Goal: Task Accomplishment & Management: Complete application form

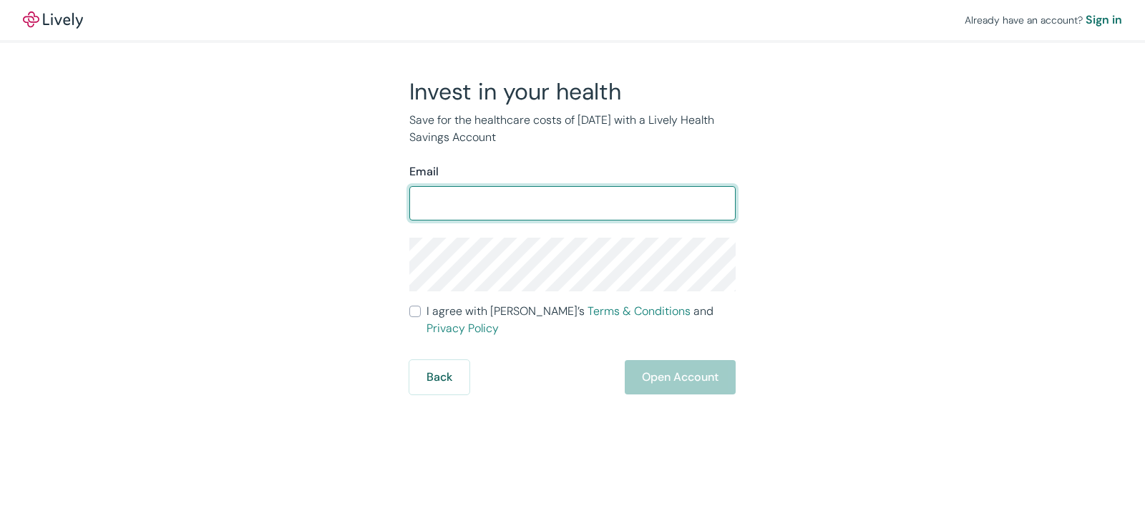
click at [415, 196] on input "Email" at bounding box center [572, 203] width 326 height 29
type input "[EMAIL_ADDRESS][DOMAIN_NAME]"
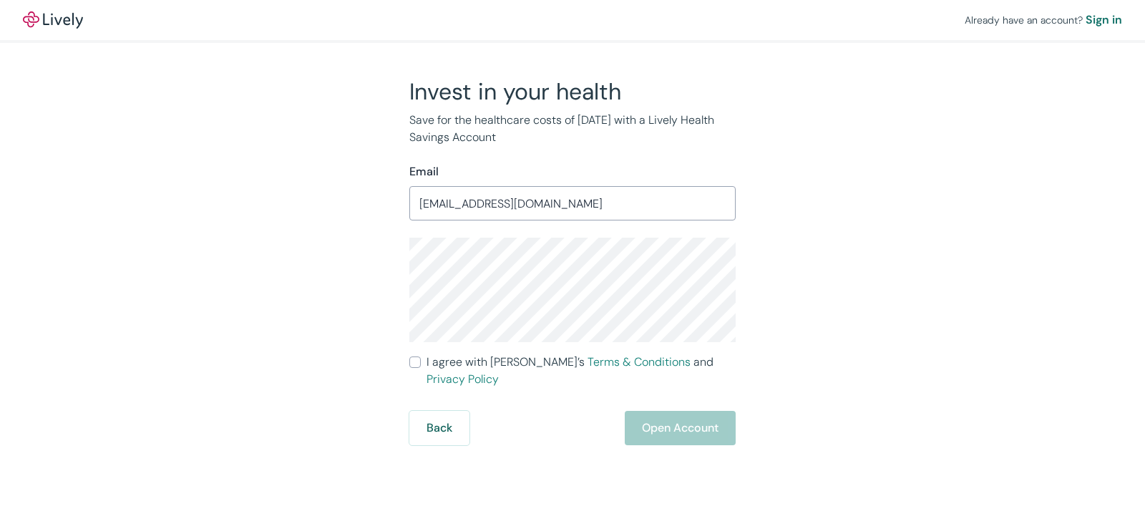
click at [412, 363] on input "I agree with Lively’s Terms & Conditions and Privacy Policy" at bounding box center [414, 361] width 11 height 11
checkbox input "true"
click at [648, 411] on button "Open Account" at bounding box center [680, 428] width 111 height 34
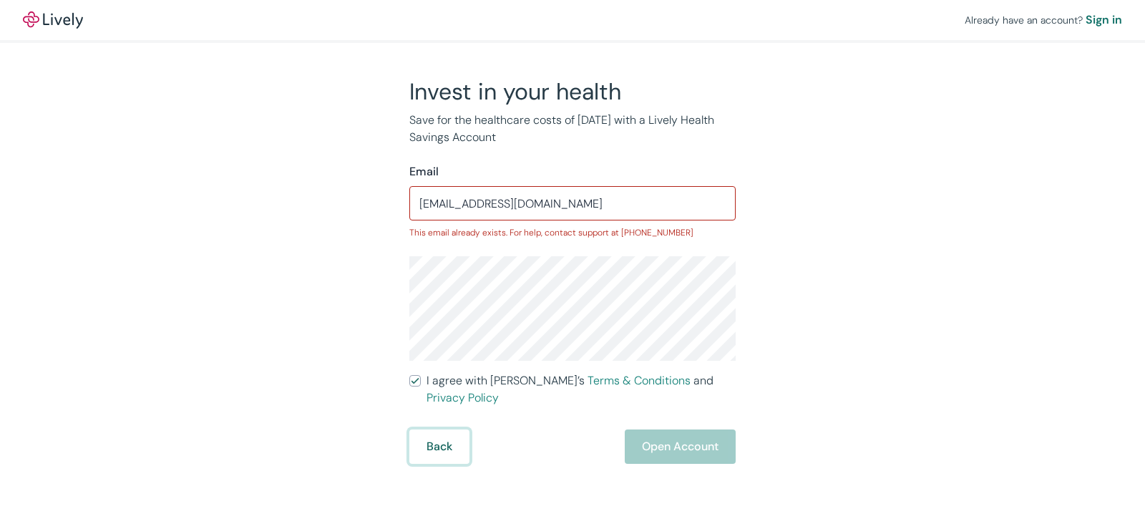
click at [443, 429] on button "Back" at bounding box center [439, 446] width 60 height 34
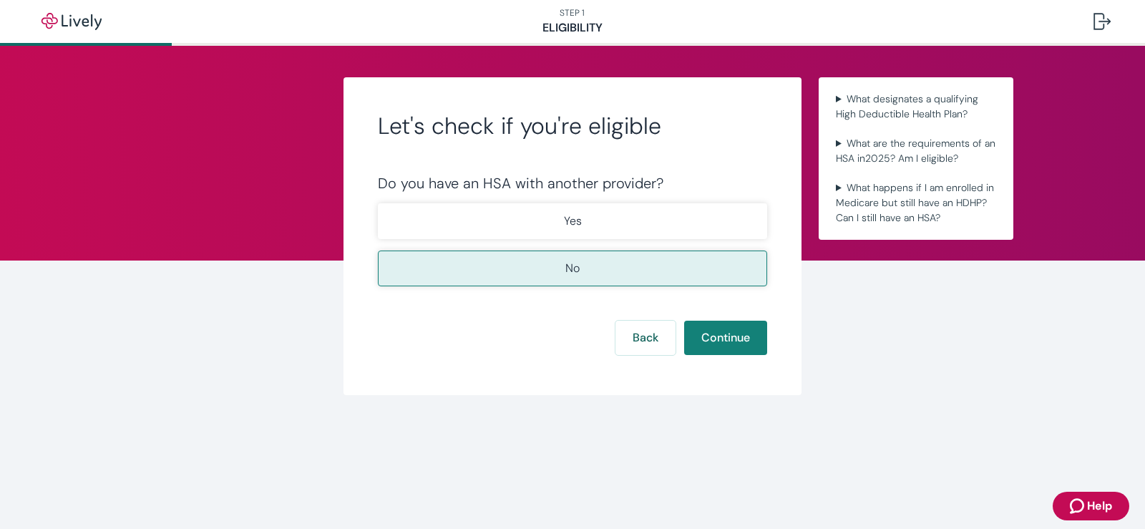
click at [538, 263] on button "No" at bounding box center [572, 269] width 389 height 36
click at [712, 345] on button "Continue" at bounding box center [725, 338] width 83 height 34
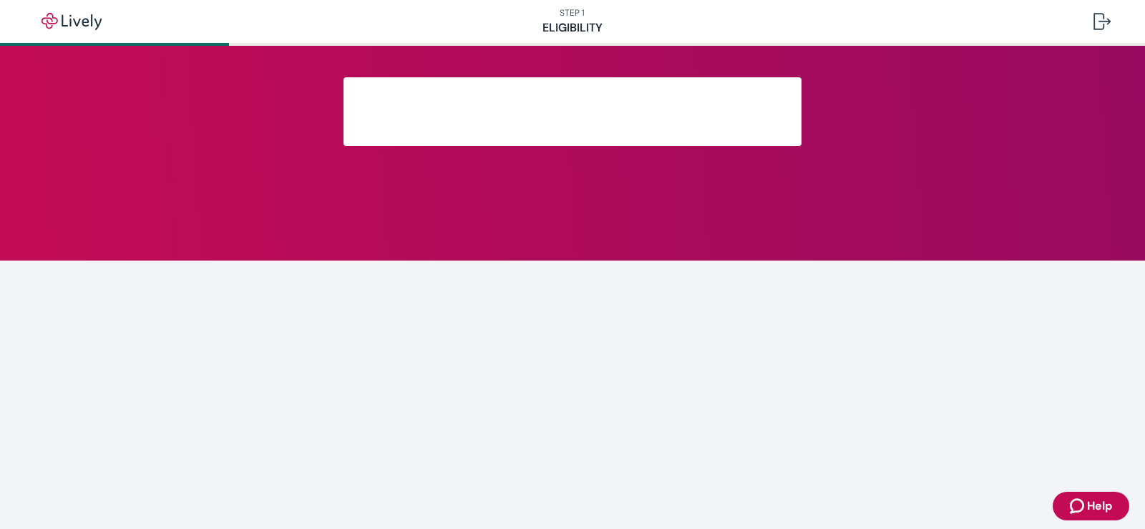
scroll to position [235, 0]
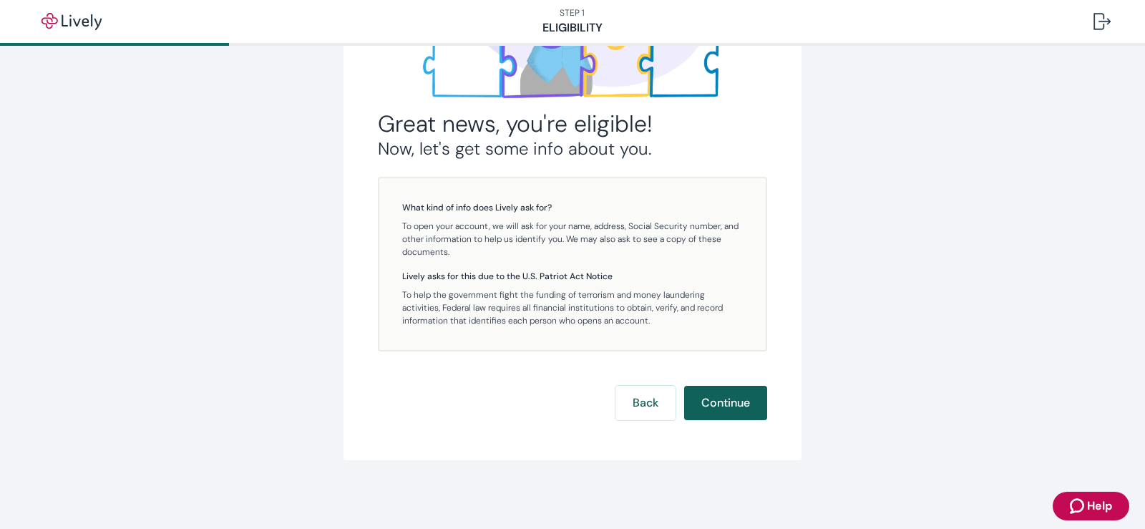
click at [729, 398] on button "Continue" at bounding box center [725, 403] width 83 height 34
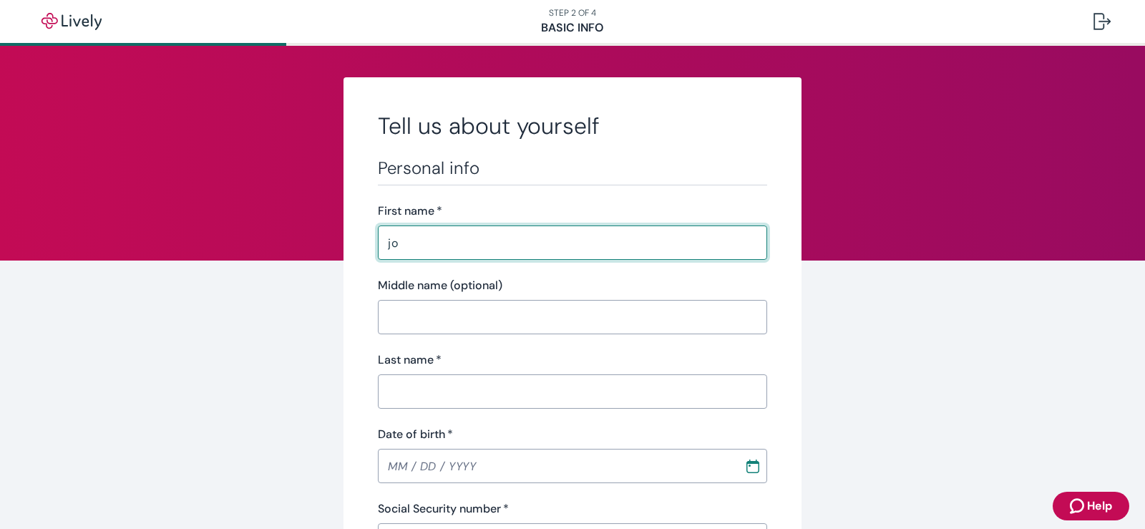
type input "j"
type input "[PERSON_NAME]"
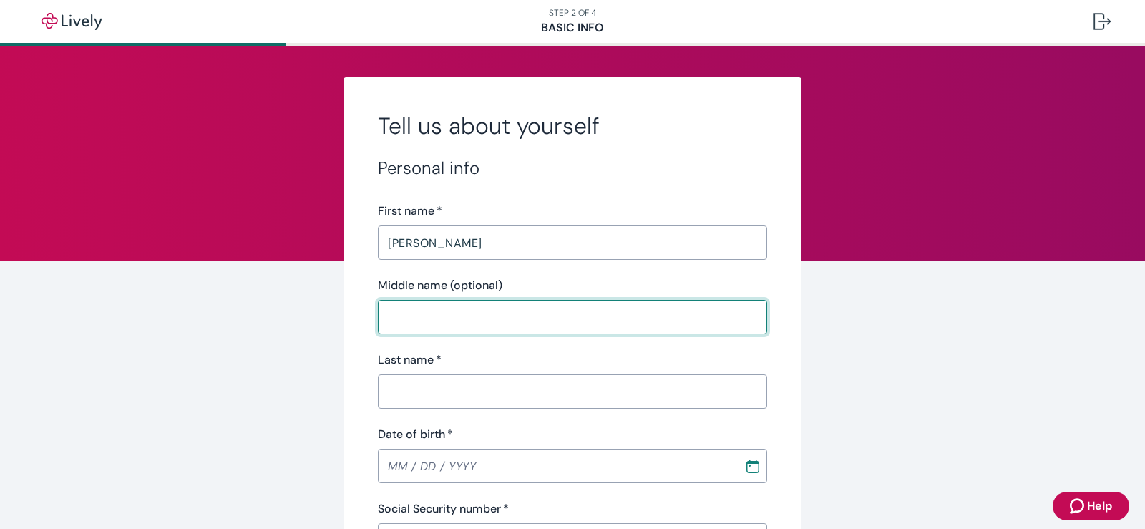
click at [508, 327] on input "Middle name (optional)" at bounding box center [572, 317] width 389 height 29
type input "[PERSON_NAME]"
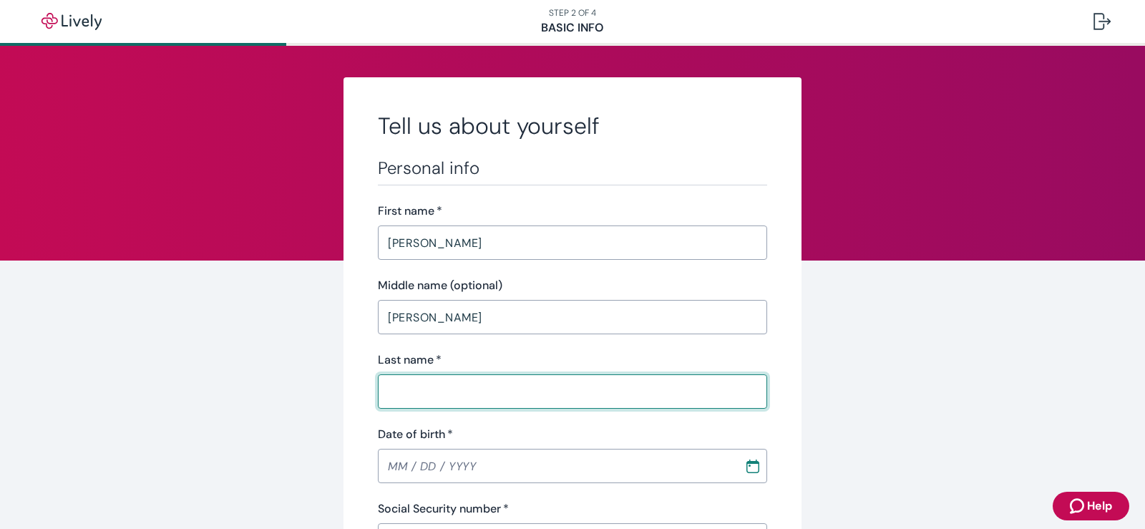
click at [444, 399] on input "Last name   *" at bounding box center [572, 391] width 389 height 29
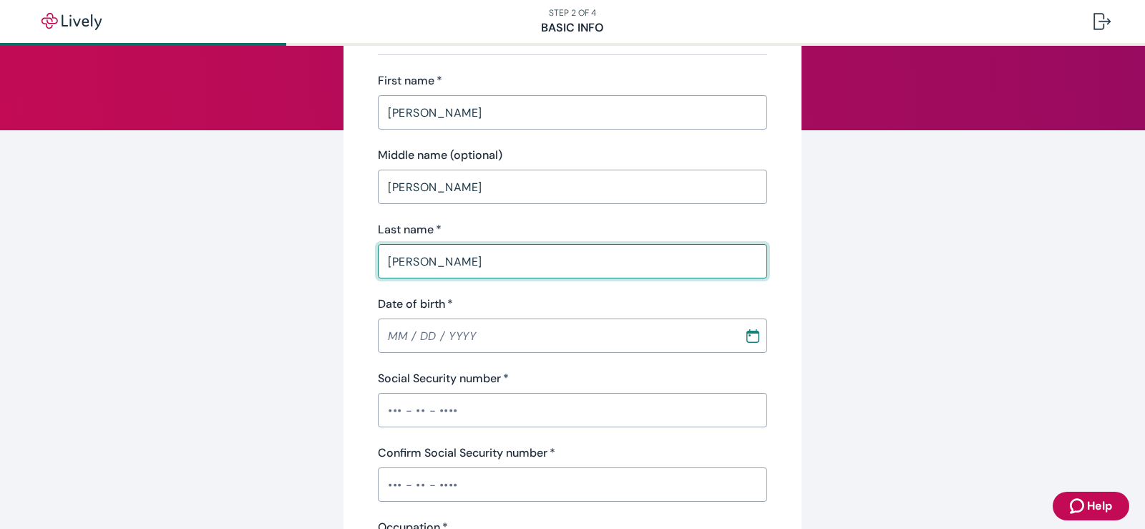
scroll to position [143, 0]
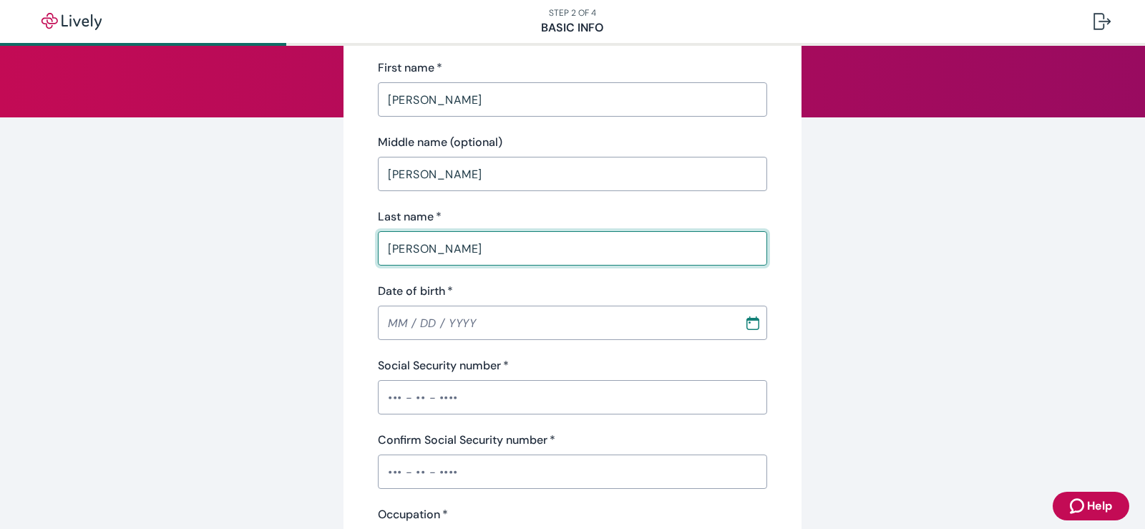
type input "Crum"
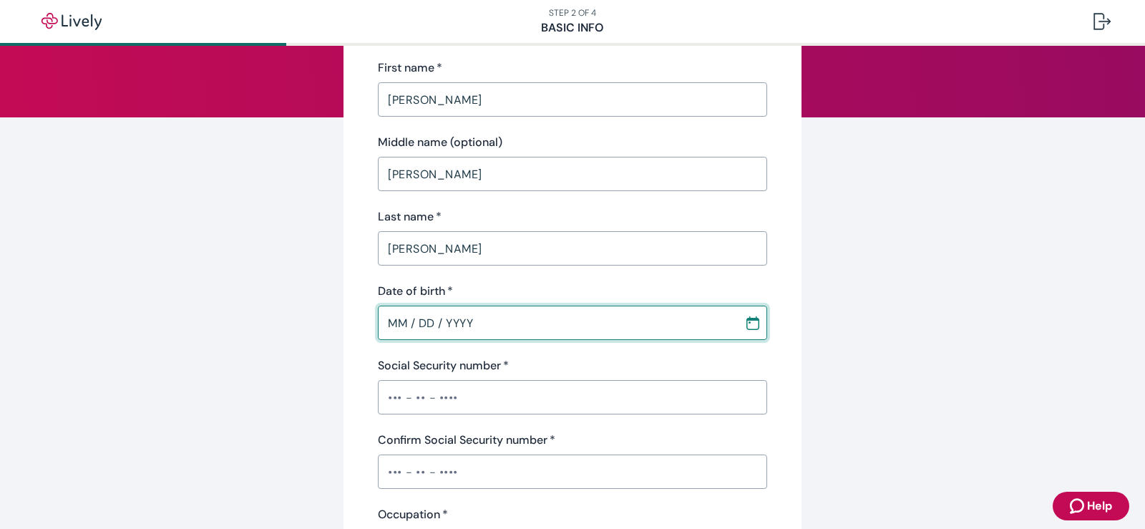
click at [389, 326] on input "MM / DD / YYYY" at bounding box center [556, 322] width 356 height 29
type input "01 / 15 / 1974"
click at [383, 382] on div "​" at bounding box center [572, 397] width 389 height 34
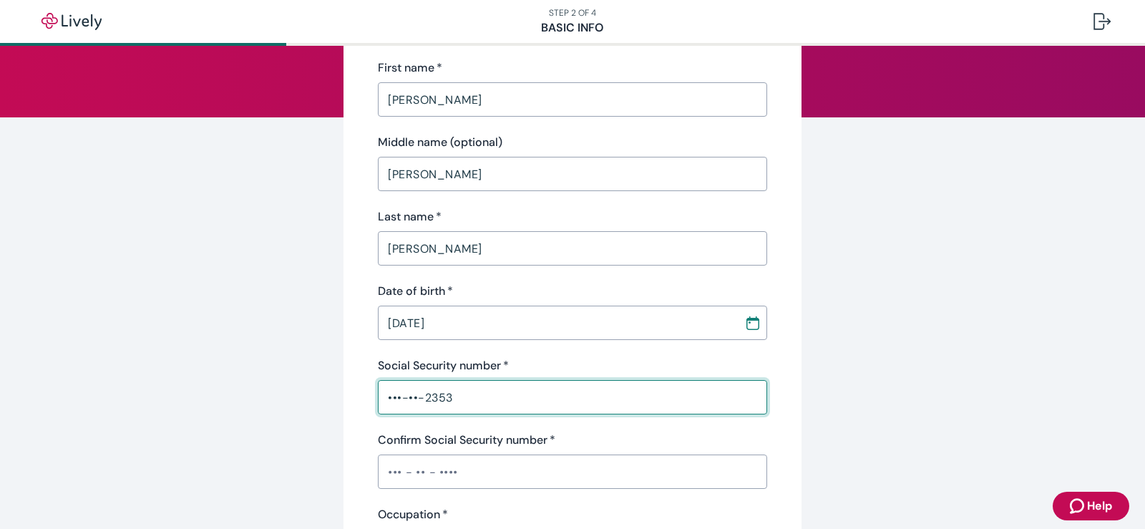
type input "•••-••-2353"
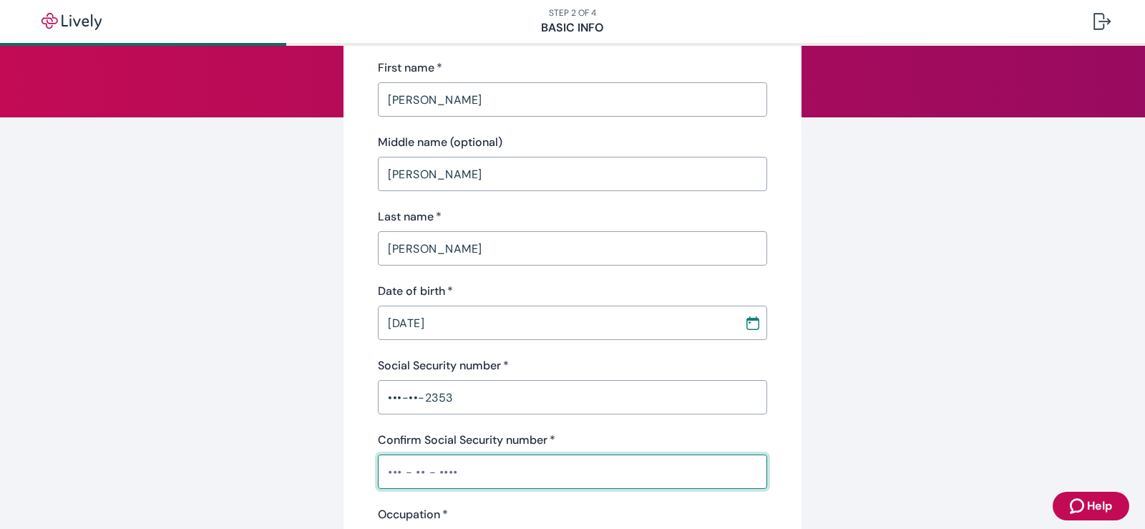
click at [381, 469] on input "Confirm Social Security number   *" at bounding box center [572, 471] width 389 height 29
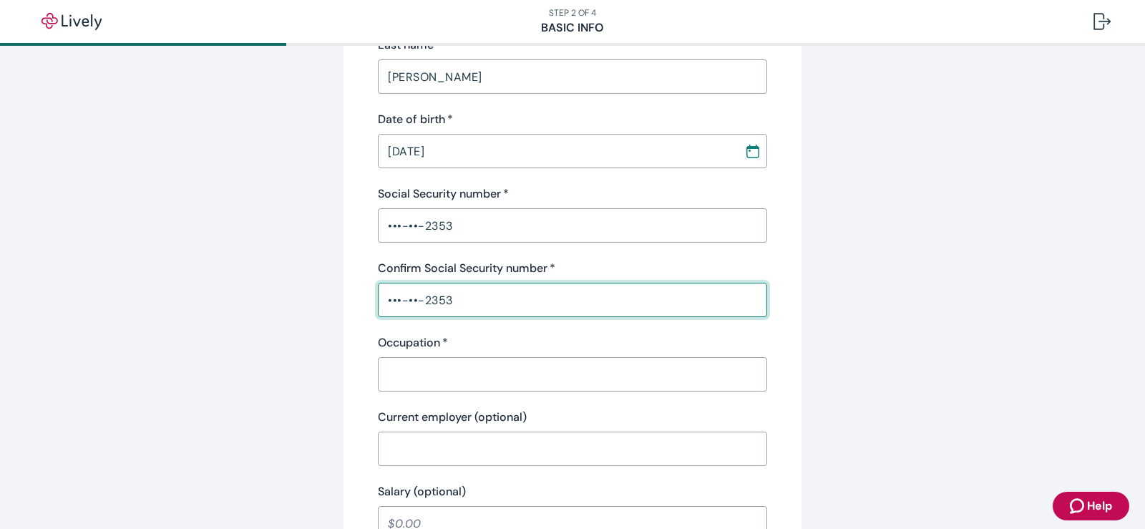
scroll to position [358, 0]
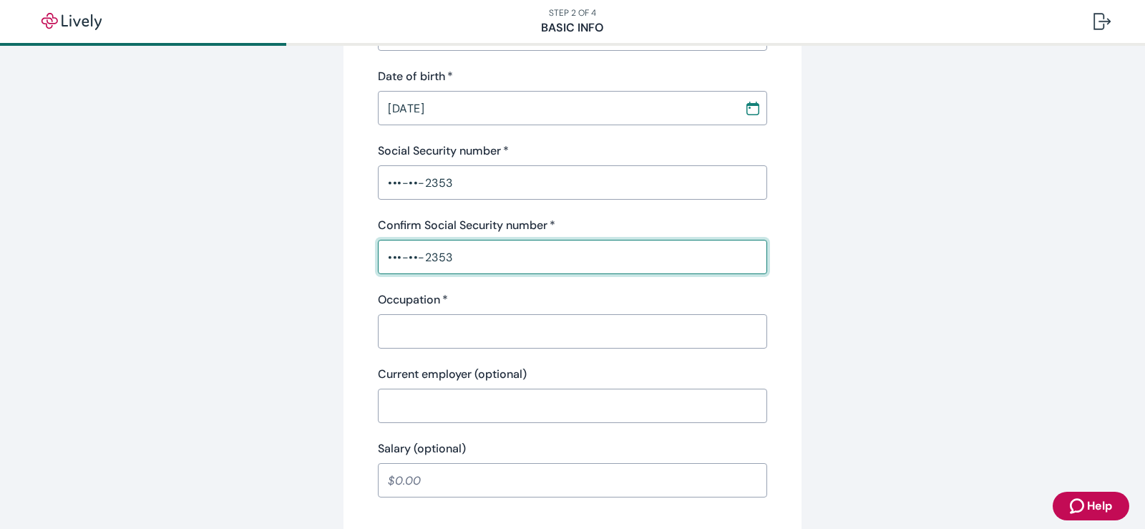
type input "•••-••-2353"
click at [412, 329] on input "Occupation   *" at bounding box center [572, 331] width 389 height 29
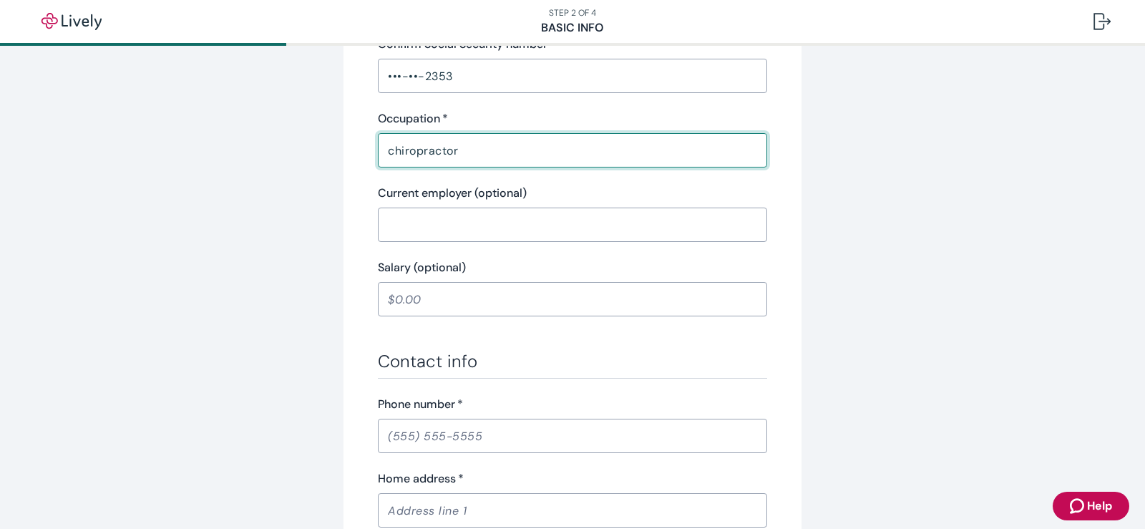
scroll to position [644, 0]
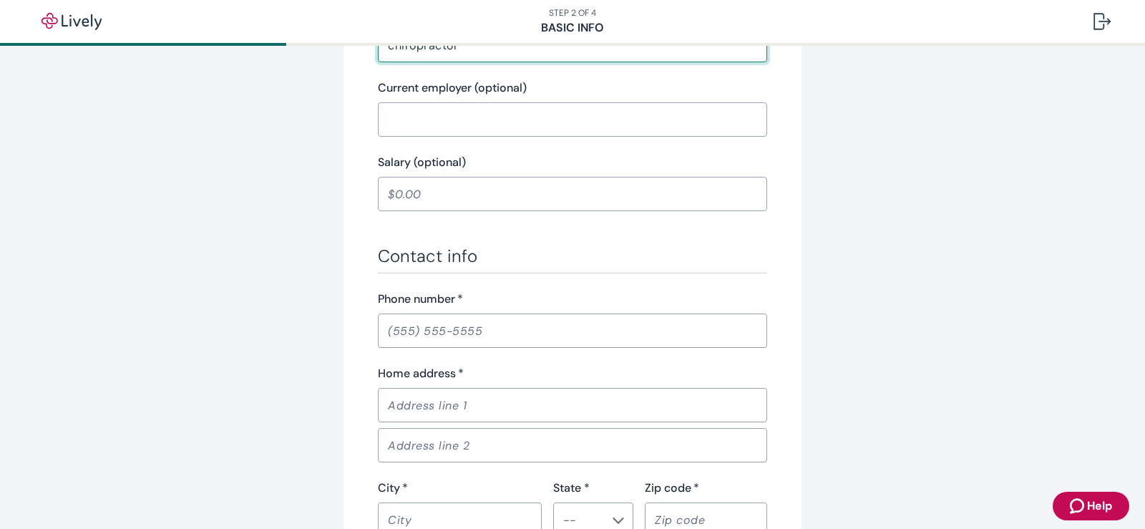
type input "chiropractor"
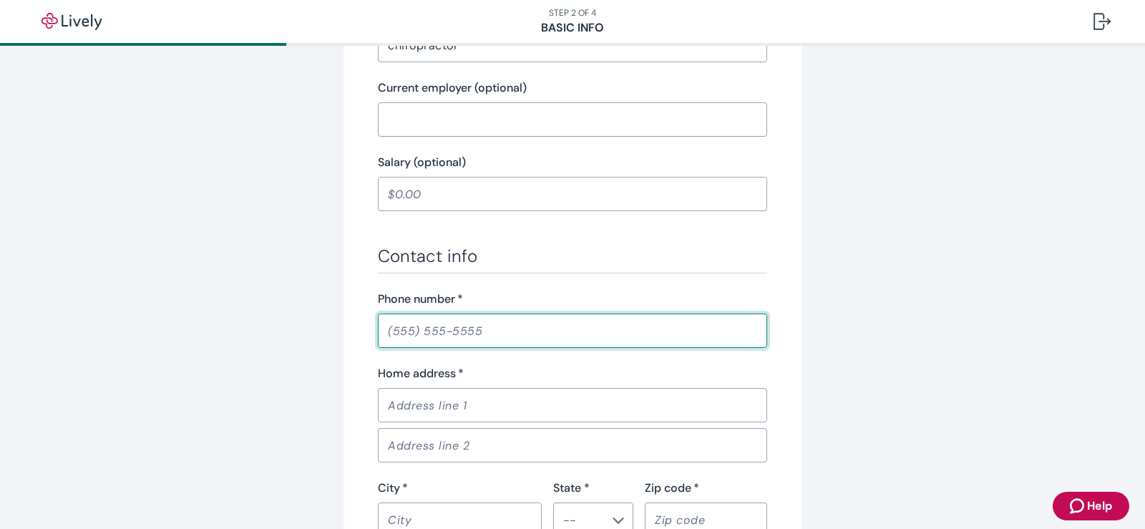
click at [400, 339] on input "Phone number   *" at bounding box center [572, 330] width 389 height 29
type input "(501) 581-3711"
click at [384, 404] on input "Home address   *" at bounding box center [572, 405] width 389 height 29
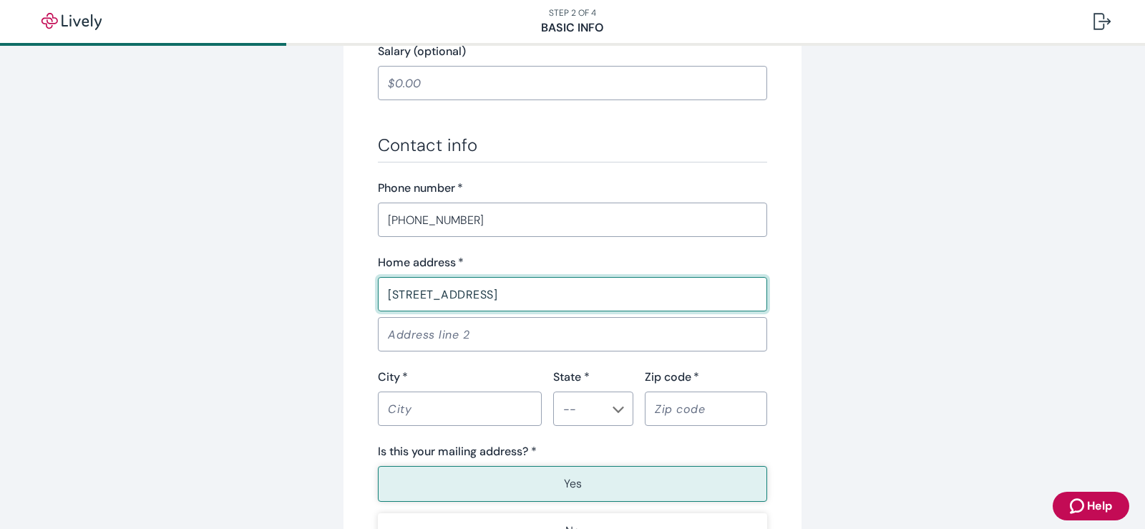
scroll to position [787, 0]
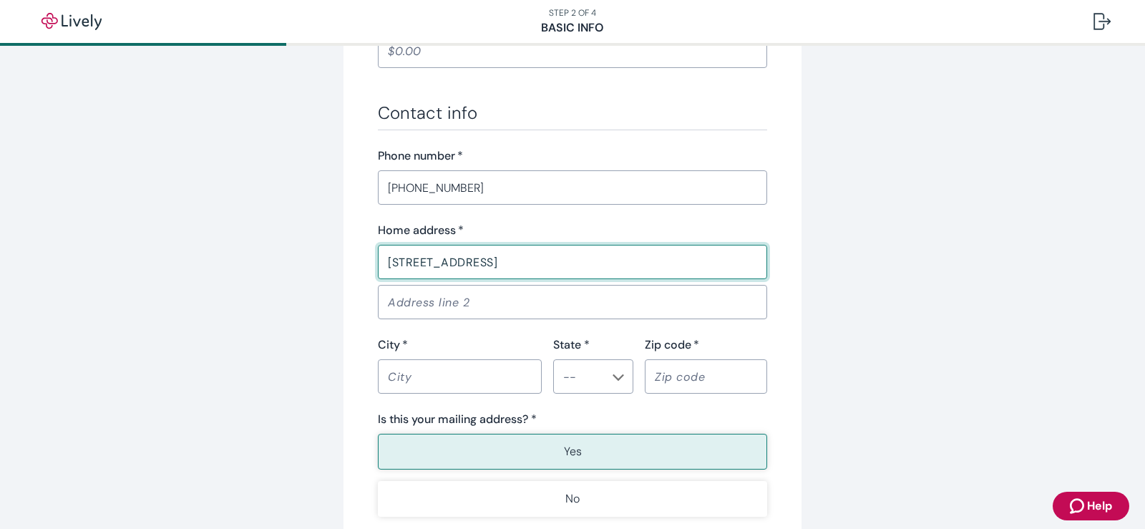
type input "5 Shady Oak Dr"
click at [386, 384] on input "City   *" at bounding box center [460, 376] width 164 height 29
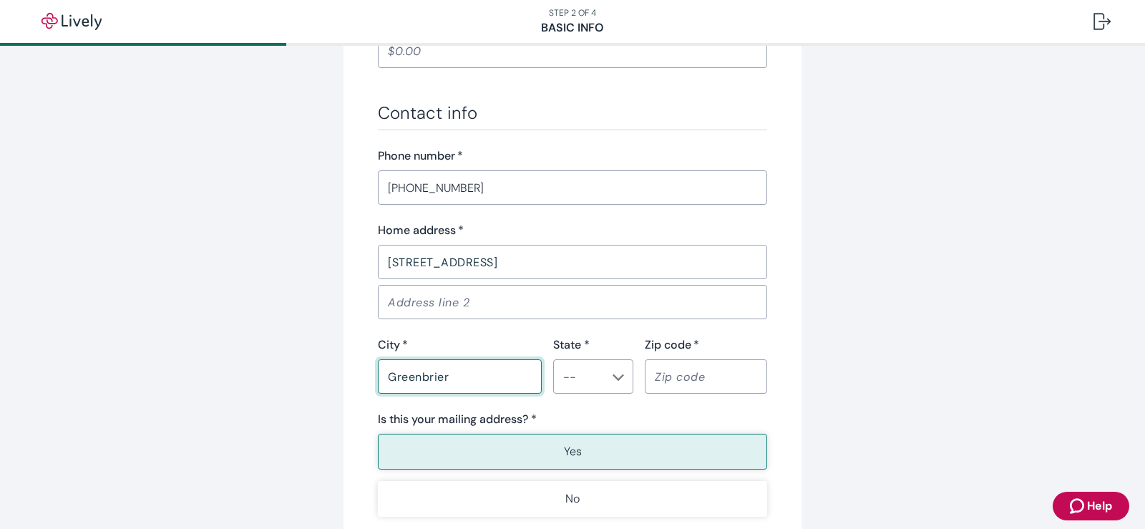
click at [623, 377] on div "​" at bounding box center [593, 376] width 80 height 34
type input "Greenbrier"
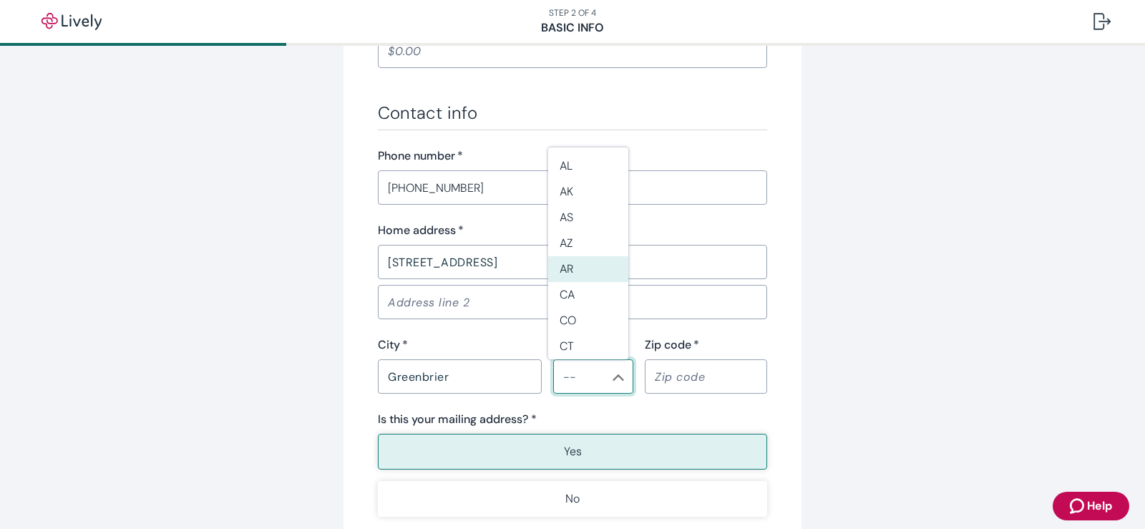
click at [573, 271] on li "AR" at bounding box center [588, 269] width 80 height 26
type input "AR"
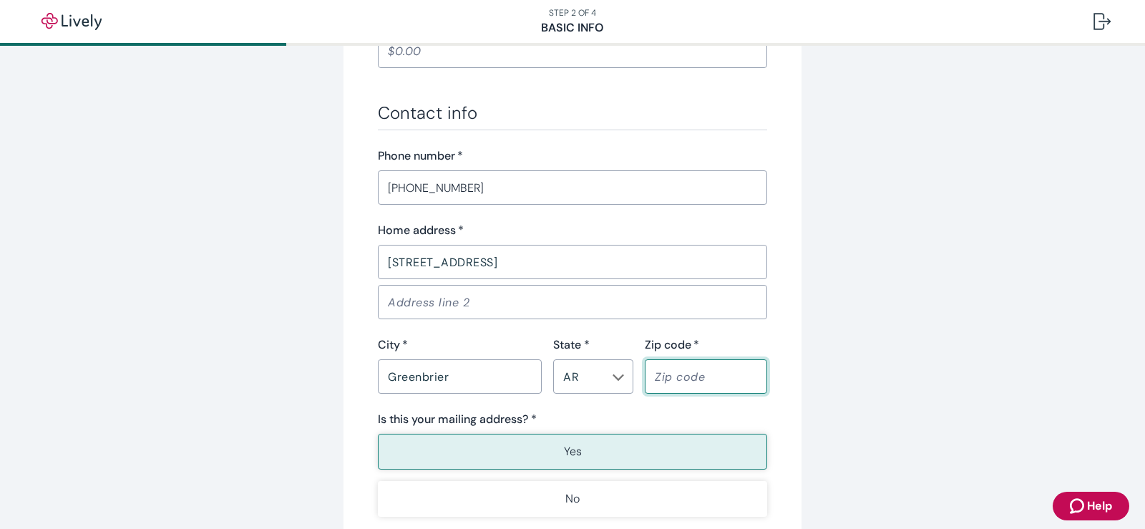
click at [661, 371] on input "Zip code   *" at bounding box center [706, 376] width 122 height 29
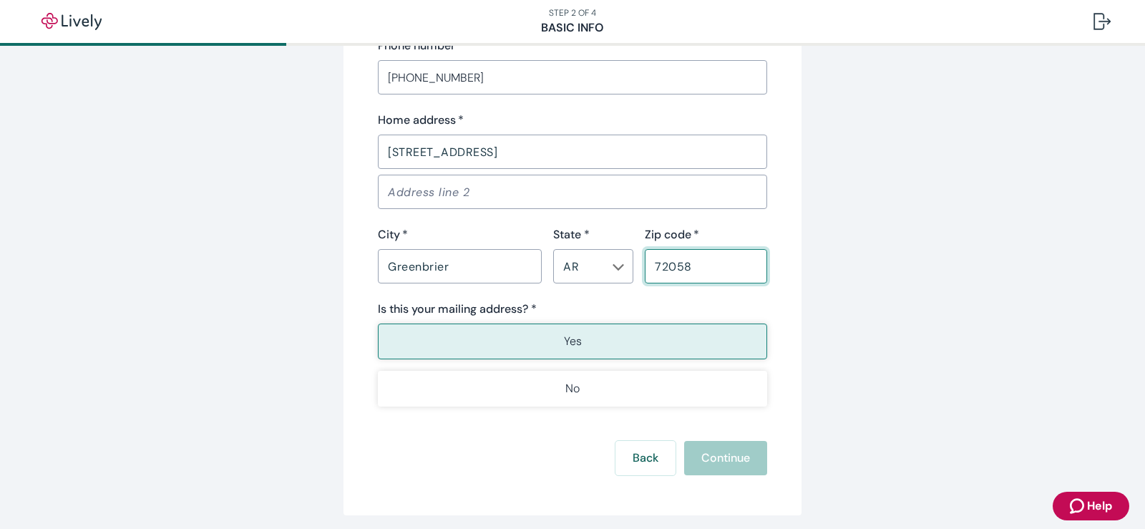
scroll to position [931, 0]
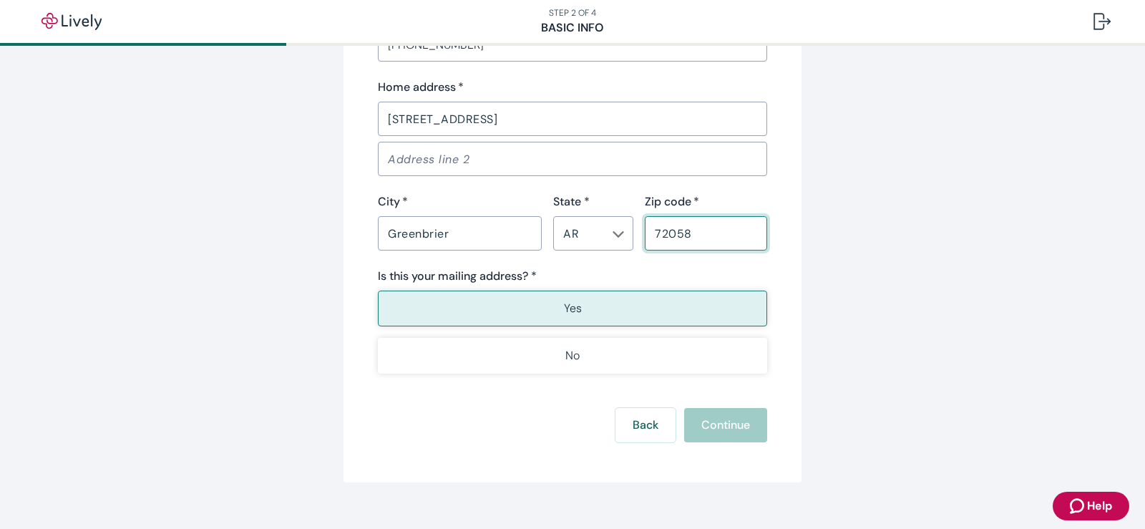
type input "72058"
click at [507, 301] on button "Yes" at bounding box center [572, 309] width 389 height 36
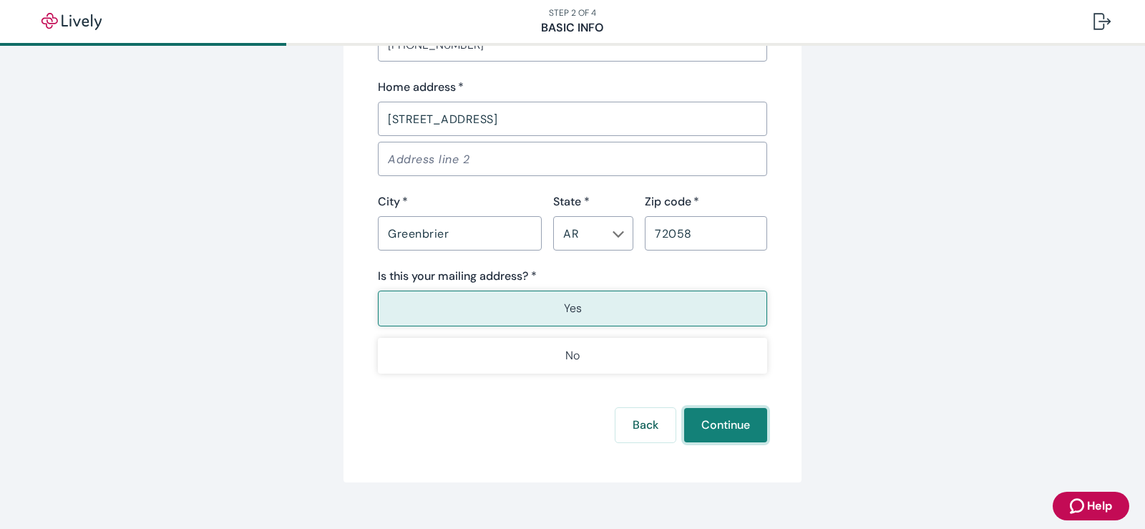
click at [689, 422] on button "Continue" at bounding box center [725, 425] width 83 height 34
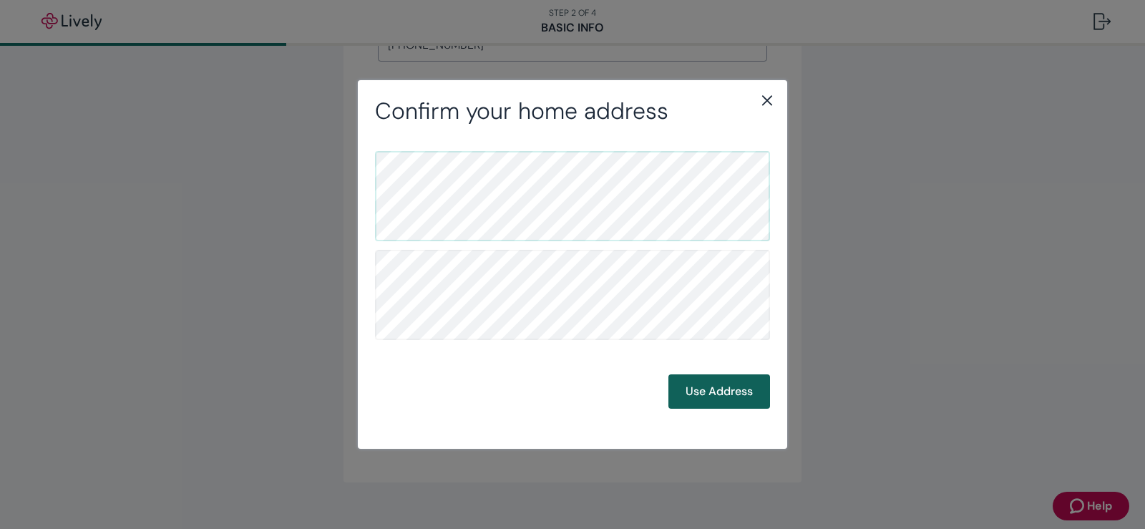
click at [728, 392] on button "Use Address" at bounding box center [720, 391] width 102 height 34
click at [743, 394] on button "Use Address" at bounding box center [720, 391] width 102 height 34
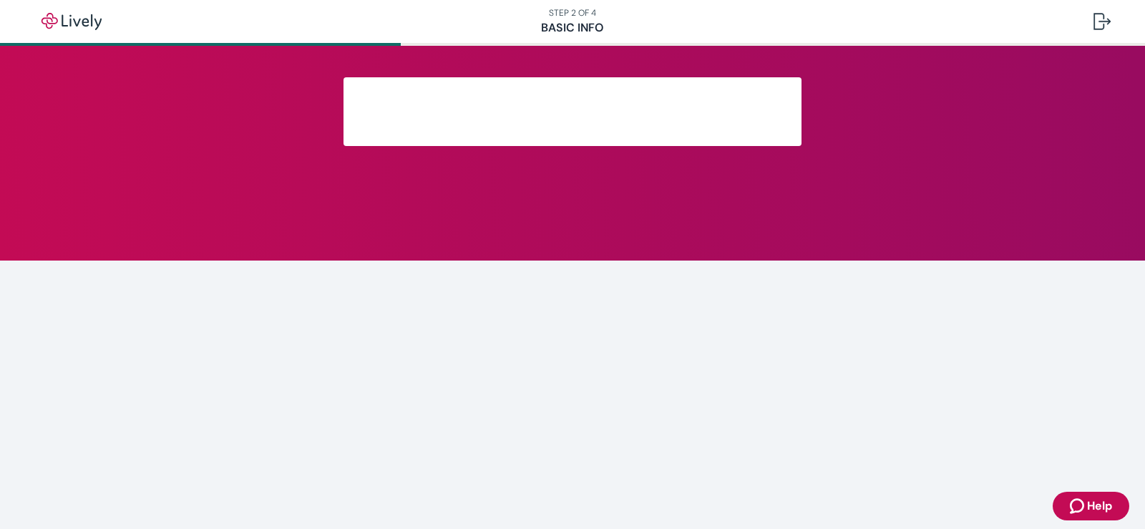
scroll to position [283, 0]
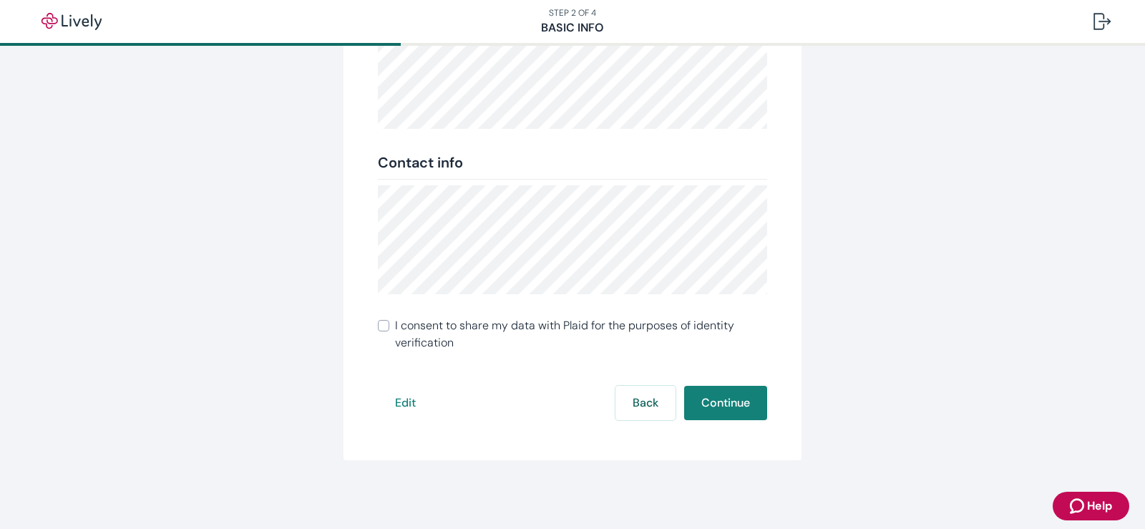
click at [380, 326] on input "I consent to share my data with Plaid for the purposes of identity verification" at bounding box center [383, 325] width 11 height 11
checkbox input "true"
click at [715, 403] on button "Continue" at bounding box center [725, 403] width 83 height 34
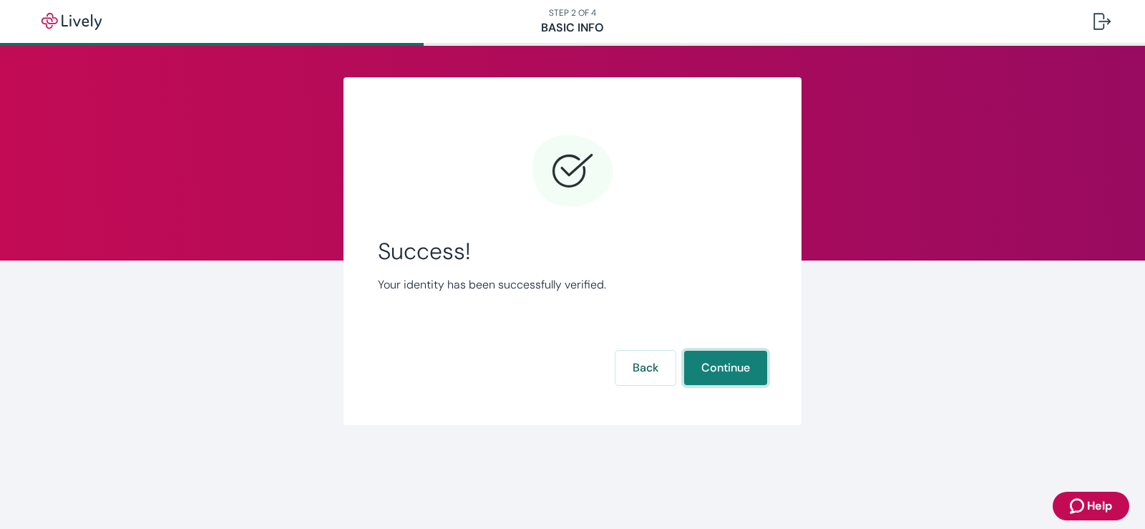
click at [709, 368] on button "Continue" at bounding box center [725, 368] width 83 height 34
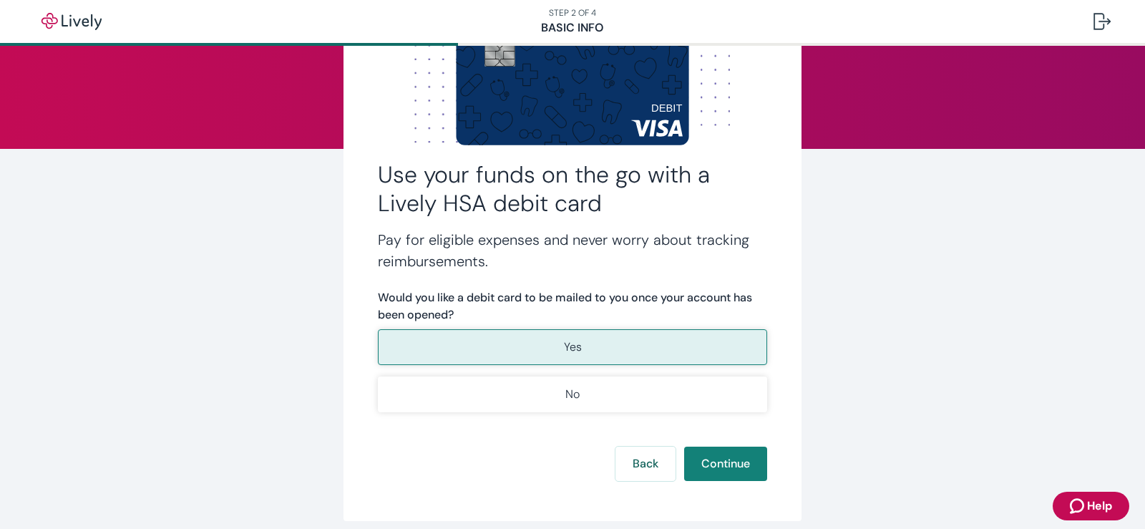
scroll to position [143, 0]
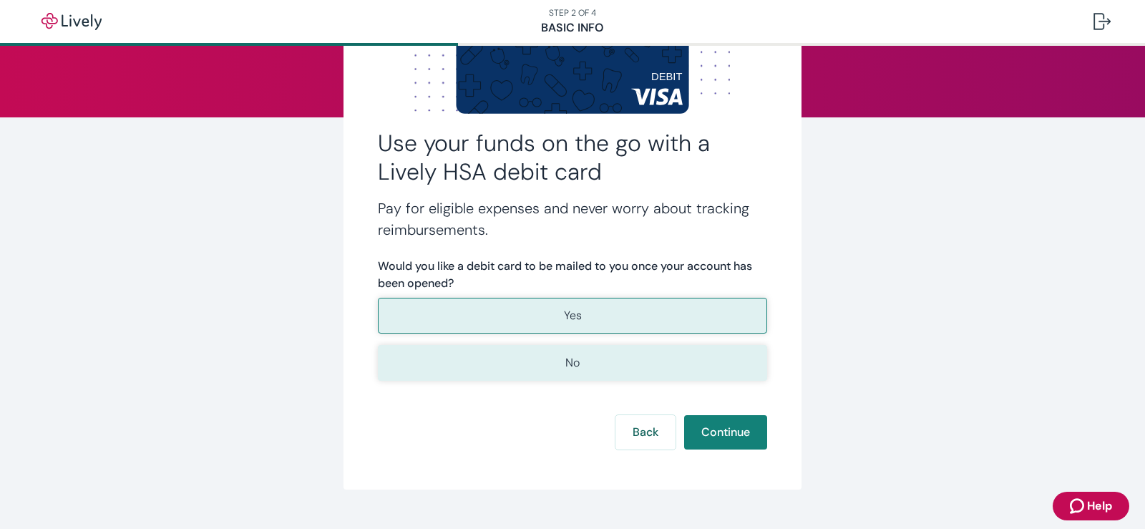
click at [570, 364] on p "No" at bounding box center [572, 362] width 14 height 17
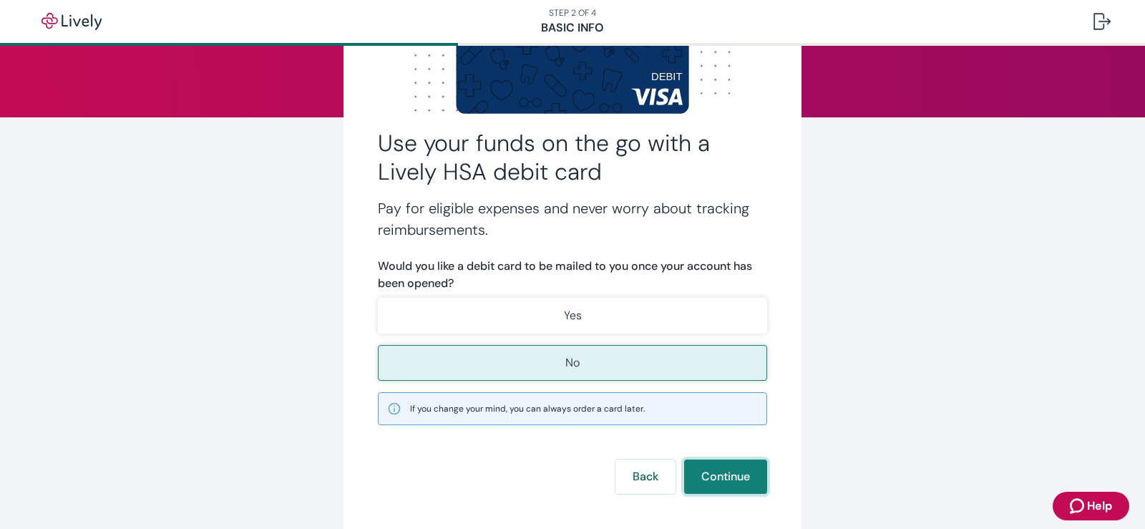
click at [714, 475] on button "Continue" at bounding box center [725, 477] width 83 height 34
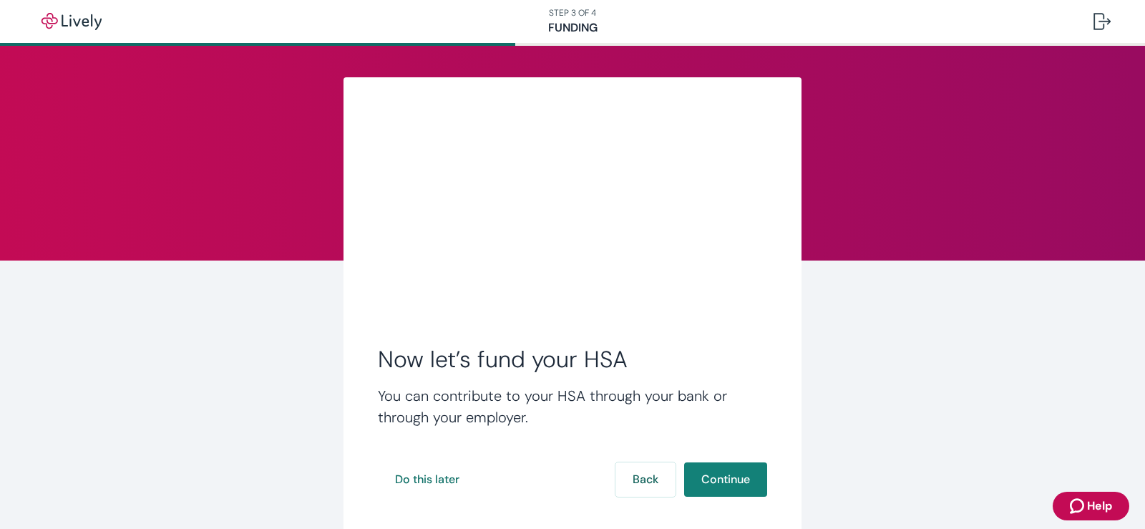
scroll to position [72, 0]
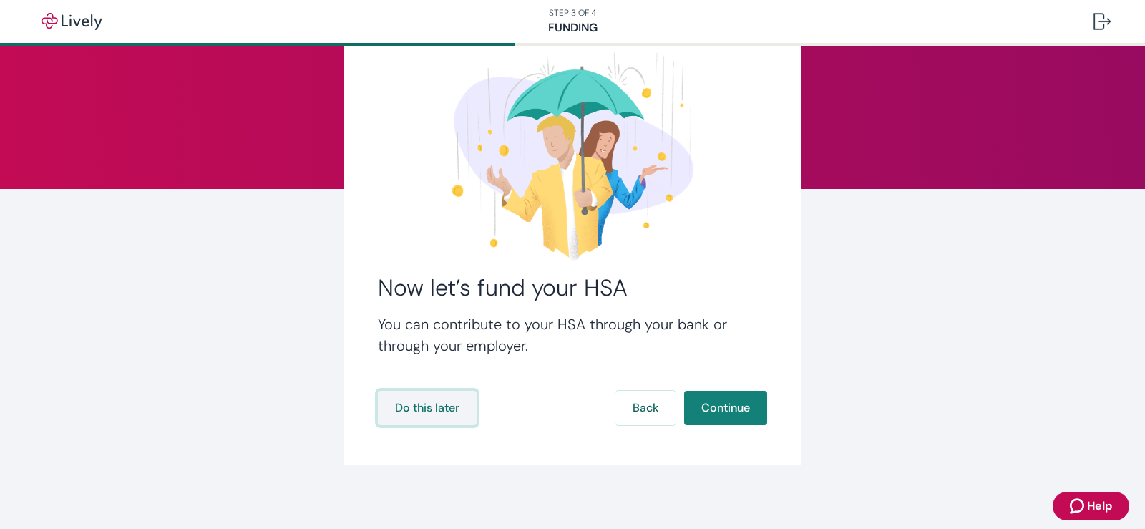
click at [443, 410] on button "Do this later" at bounding box center [427, 408] width 99 height 34
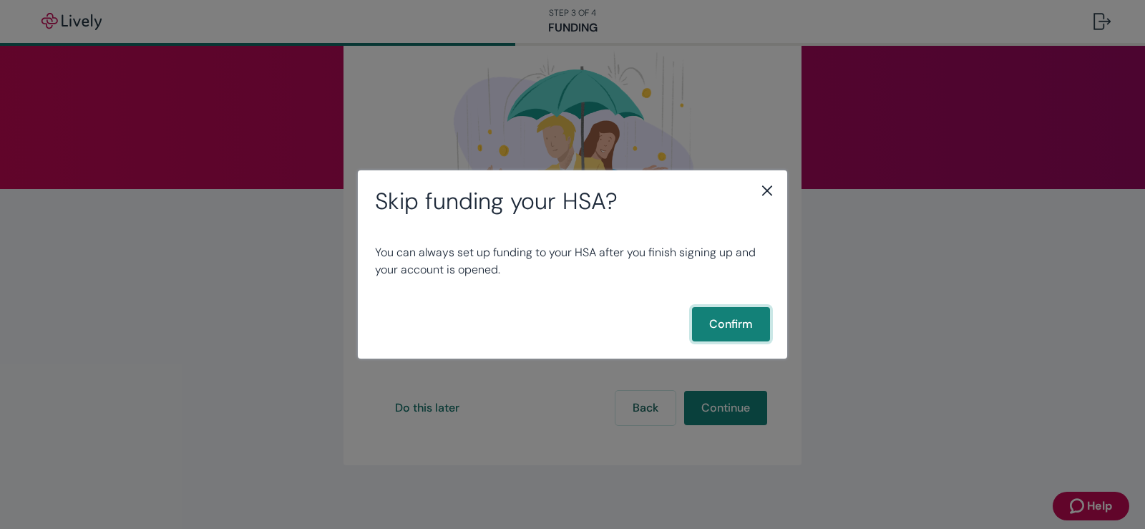
click at [703, 331] on button "Confirm" at bounding box center [731, 324] width 78 height 34
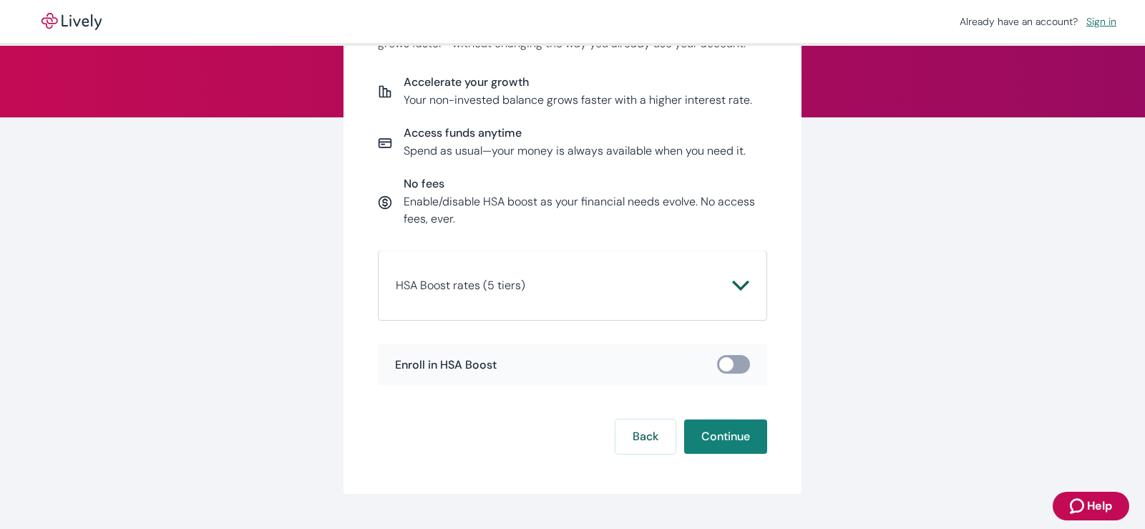
scroll to position [177, 0]
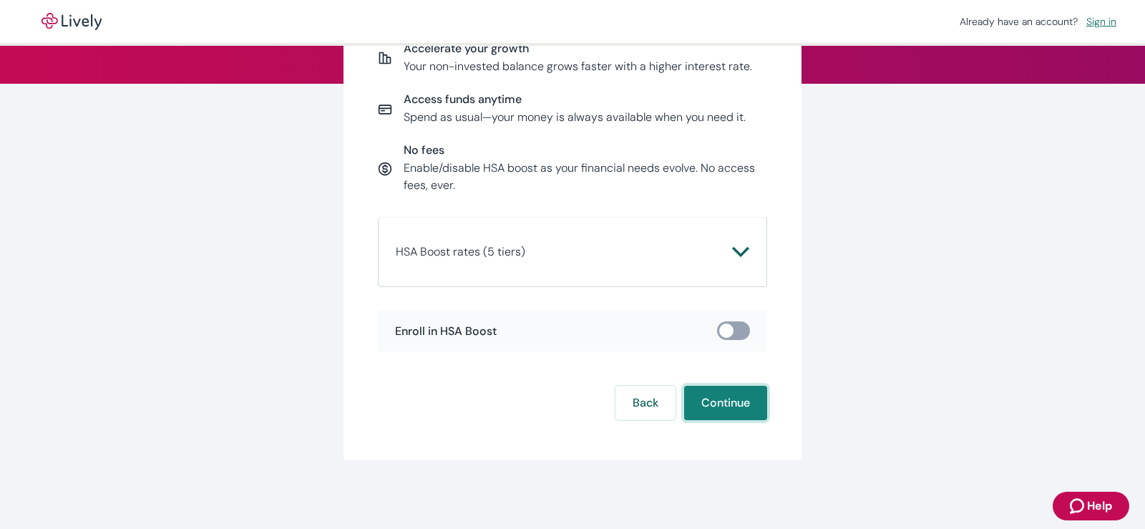
click at [691, 397] on button "Continue" at bounding box center [725, 403] width 83 height 34
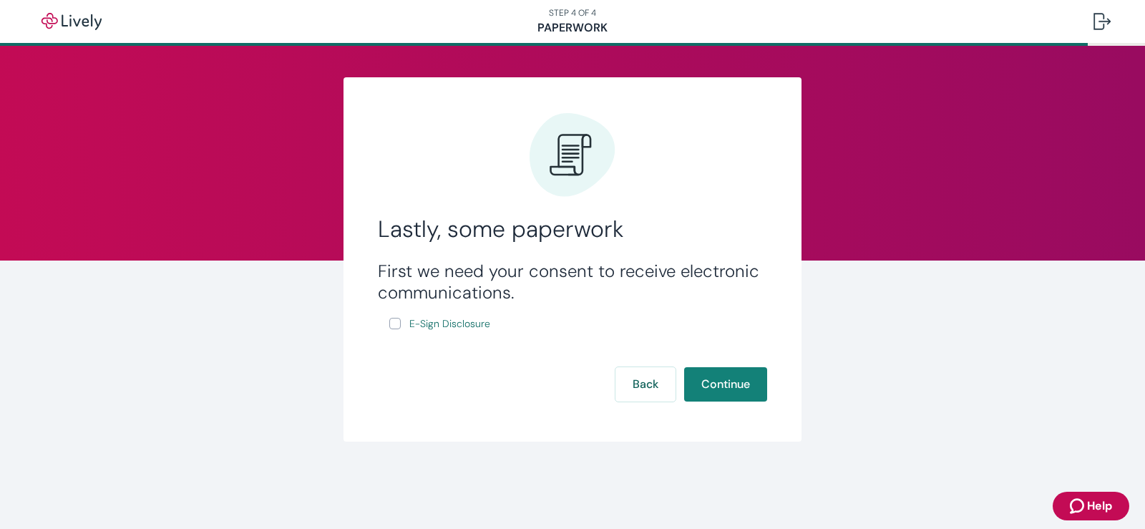
click at [395, 321] on input "E-Sign Disclosure" at bounding box center [394, 323] width 11 height 11
checkbox input "true"
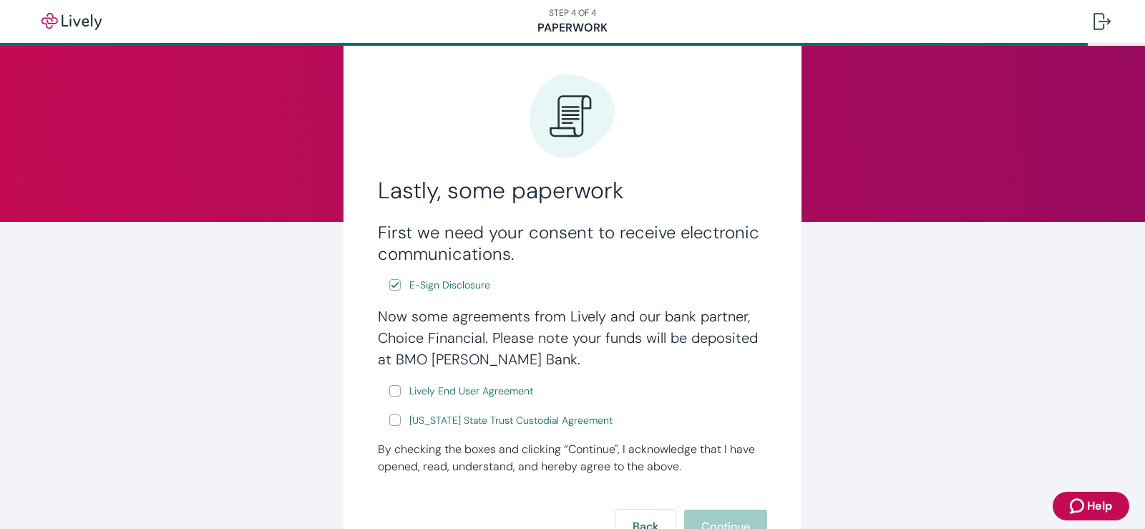
scroll to position [72, 0]
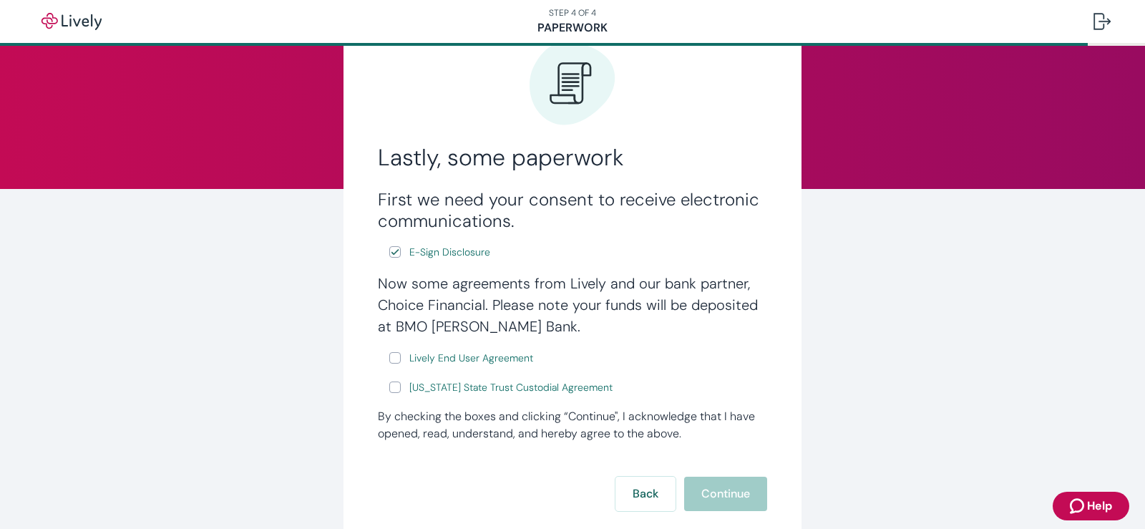
click at [389, 359] on input "Lively End User Agreement" at bounding box center [394, 357] width 11 height 11
checkbox input "true"
click at [389, 385] on input "Wyoming State Trust Custodial Agreement" at bounding box center [394, 387] width 11 height 11
checkbox input "true"
click at [452, 253] on span "E-Sign Disclosure" at bounding box center [449, 252] width 81 height 15
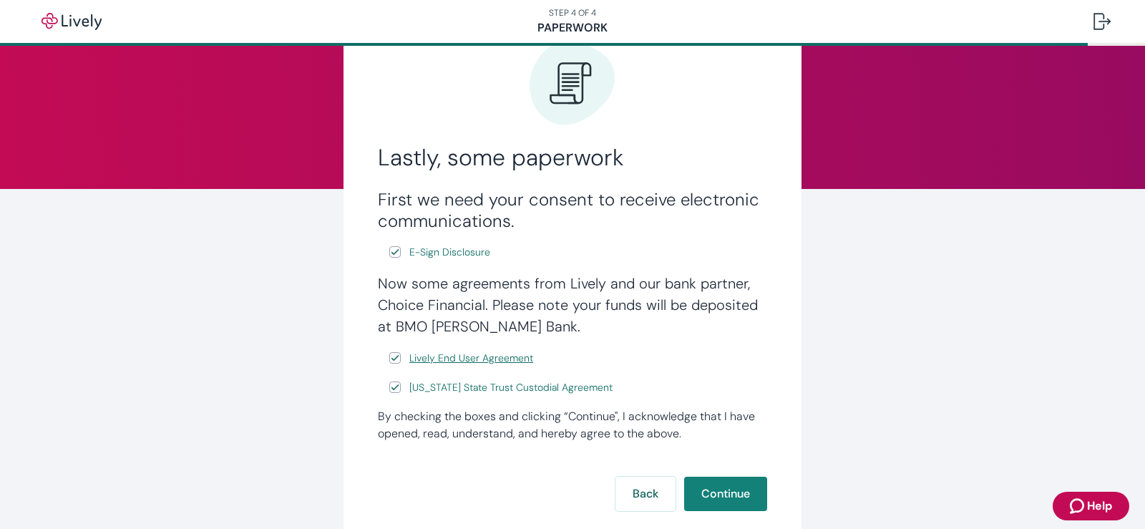
click at [431, 358] on span "Lively End User Agreement" at bounding box center [471, 358] width 124 height 15
click at [501, 388] on span "Wyoming State Trust Custodial Agreement" at bounding box center [510, 387] width 203 height 15
click at [700, 497] on button "Continue" at bounding box center [725, 494] width 83 height 34
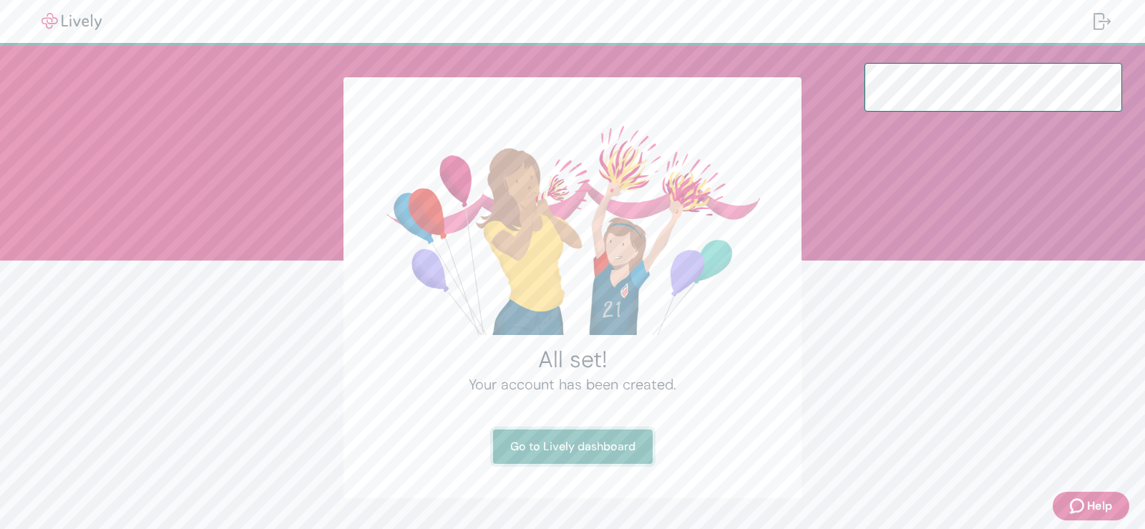
click at [535, 446] on link "Go to Lively dashboard" at bounding box center [573, 446] width 160 height 34
